Goal: Information Seeking & Learning: Learn about a topic

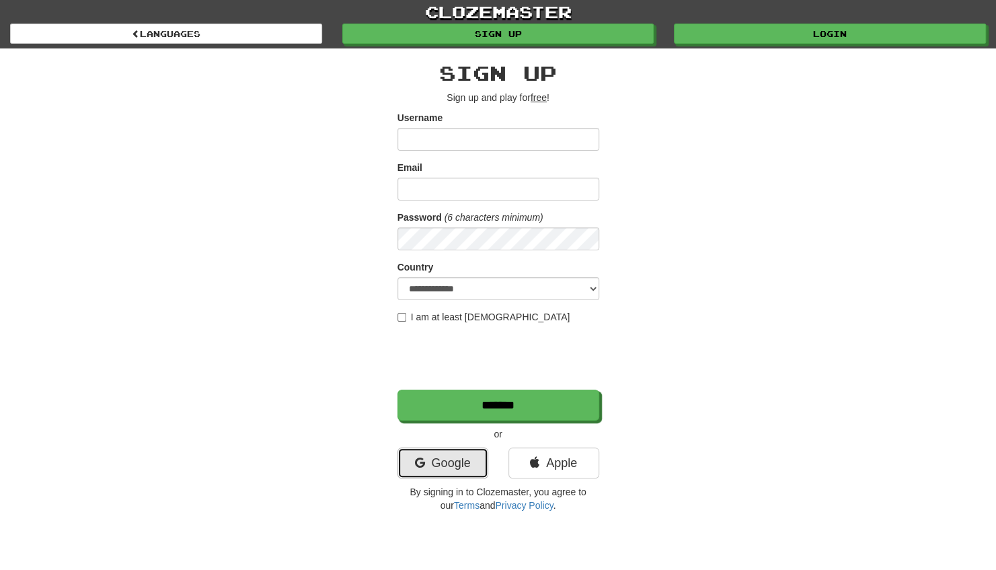
click at [445, 461] on link "Google" at bounding box center [443, 462] width 91 height 31
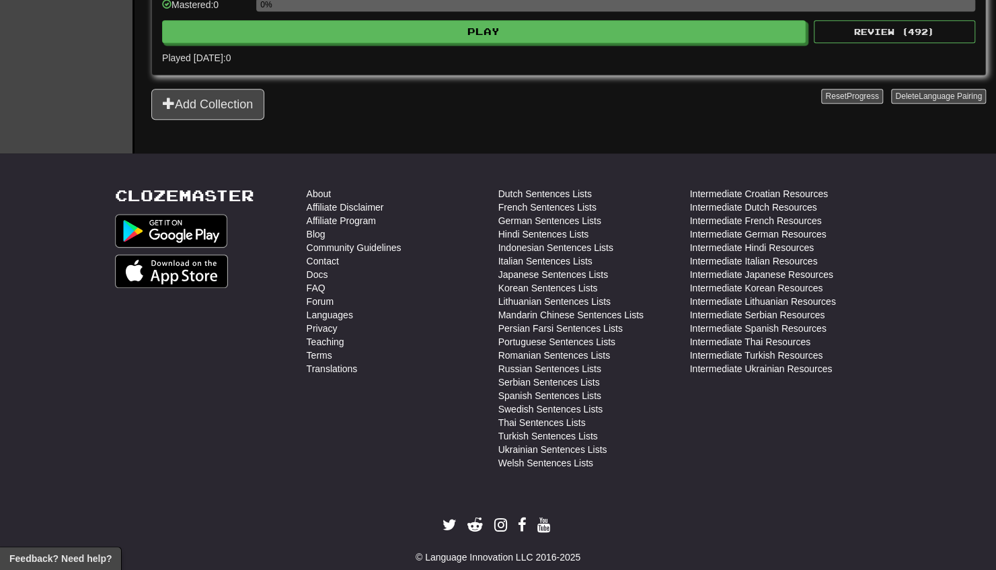
scroll to position [685, 0]
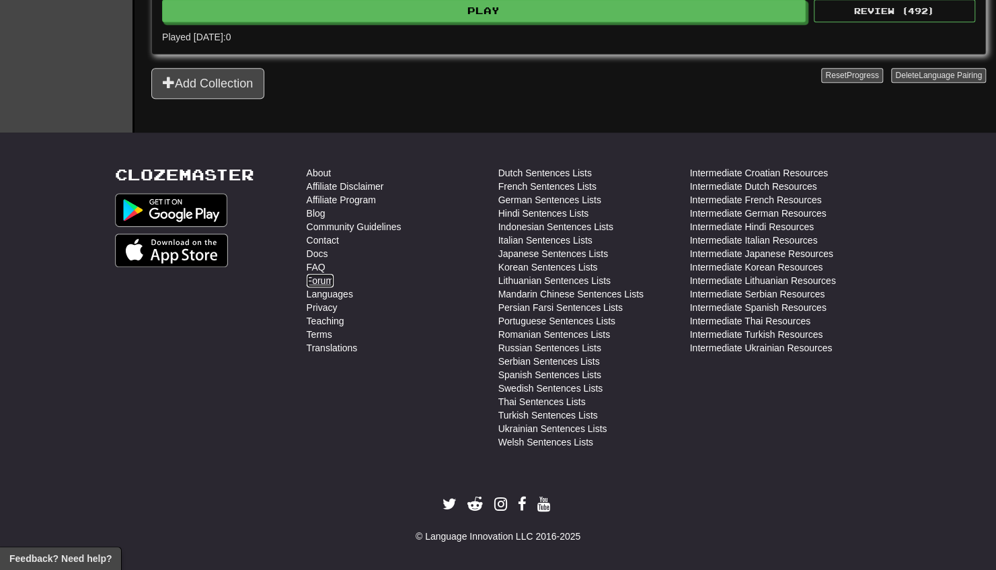
click at [320, 274] on link "Forum" at bounding box center [320, 280] width 27 height 13
click at [311, 207] on link "Blog" at bounding box center [316, 213] width 19 height 13
click at [322, 260] on link "FAQ" at bounding box center [316, 266] width 19 height 13
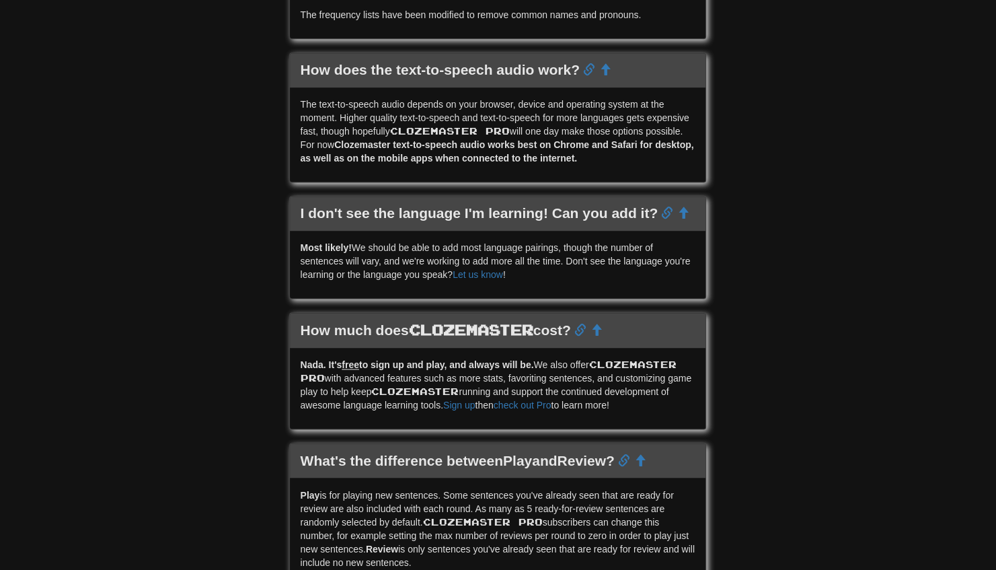
scroll to position [1076, 0]
